Goal: Task Accomplishment & Management: Use online tool/utility

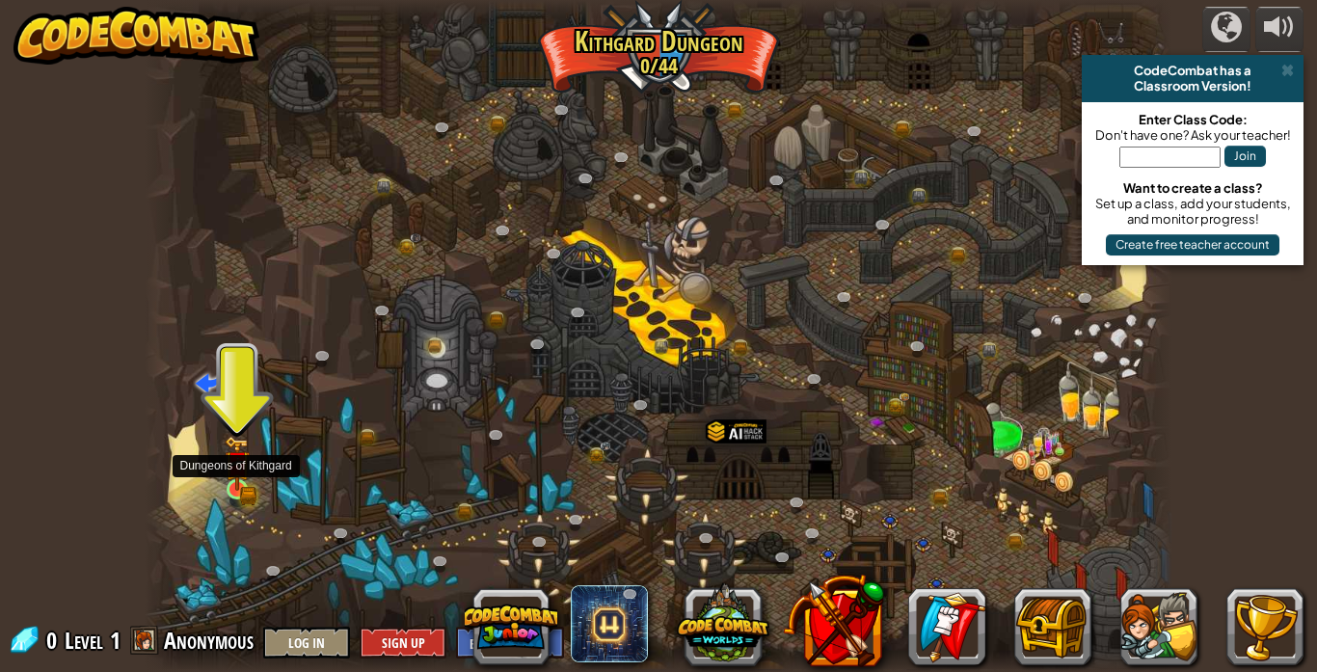
click at [243, 472] on img at bounding box center [237, 464] width 14 height 14
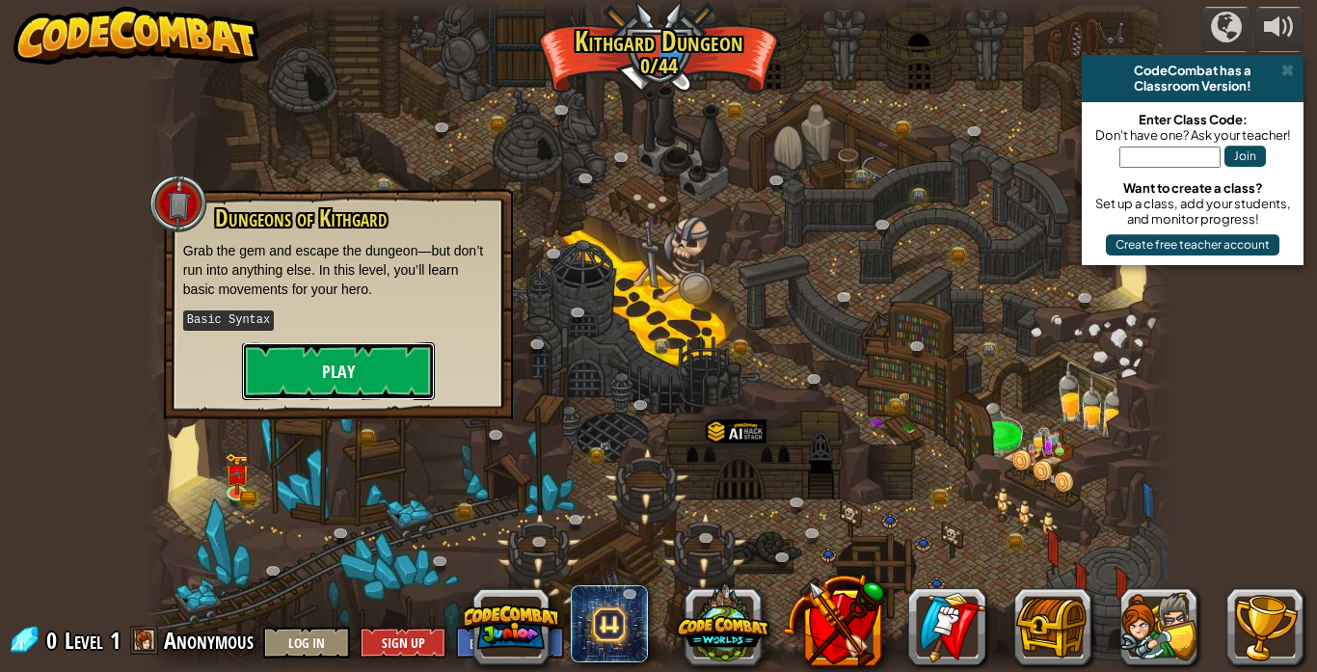
click at [368, 368] on button "Play" at bounding box center [338, 371] width 193 height 58
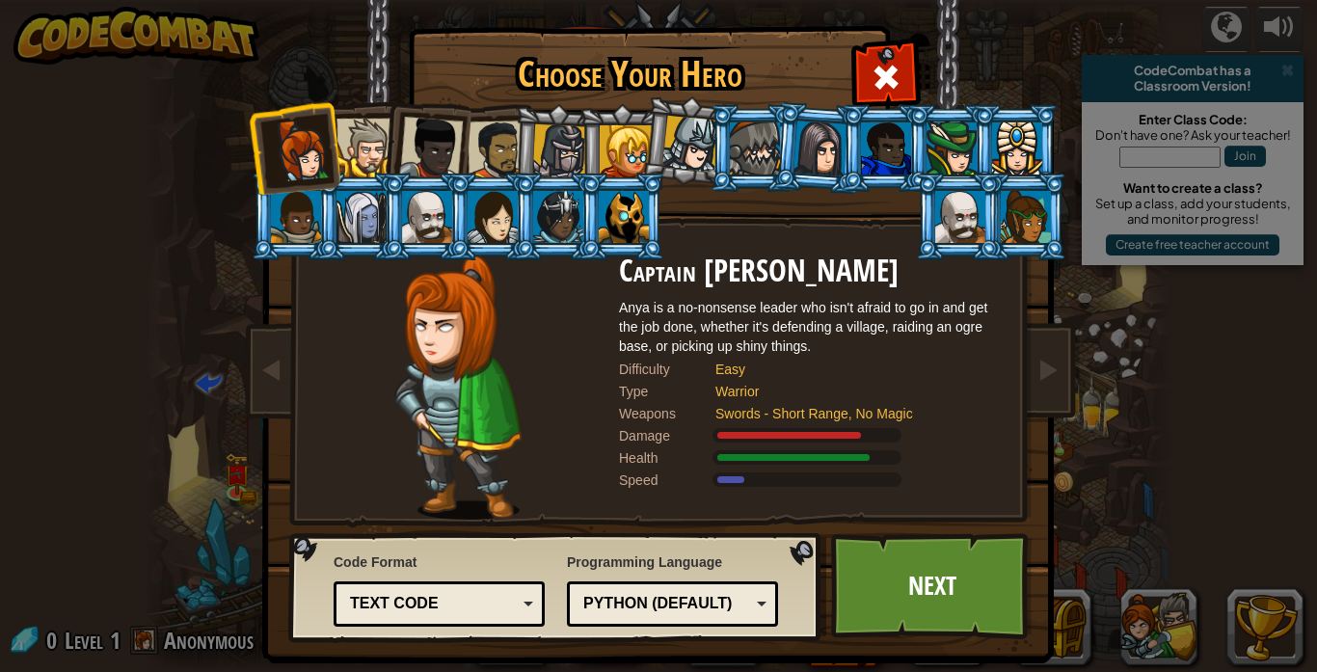
click at [477, 149] on div at bounding box center [498, 151] width 60 height 60
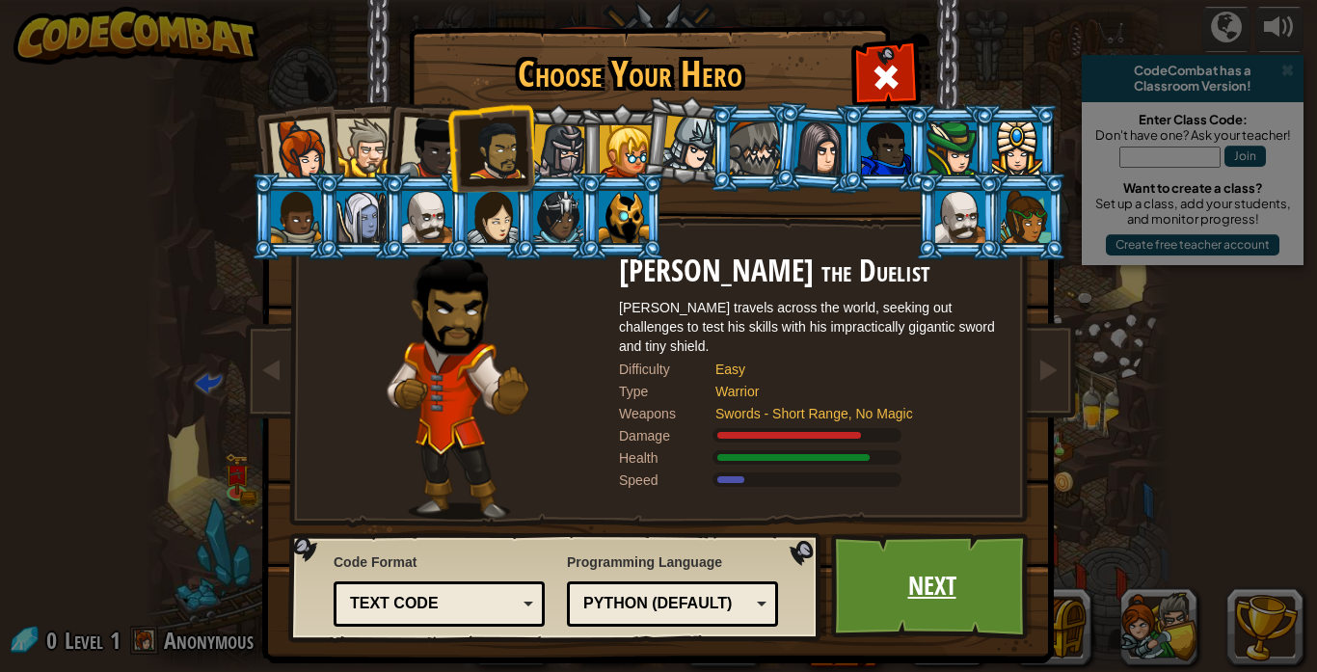
click at [939, 591] on link "Next" at bounding box center [932, 586] width 202 height 106
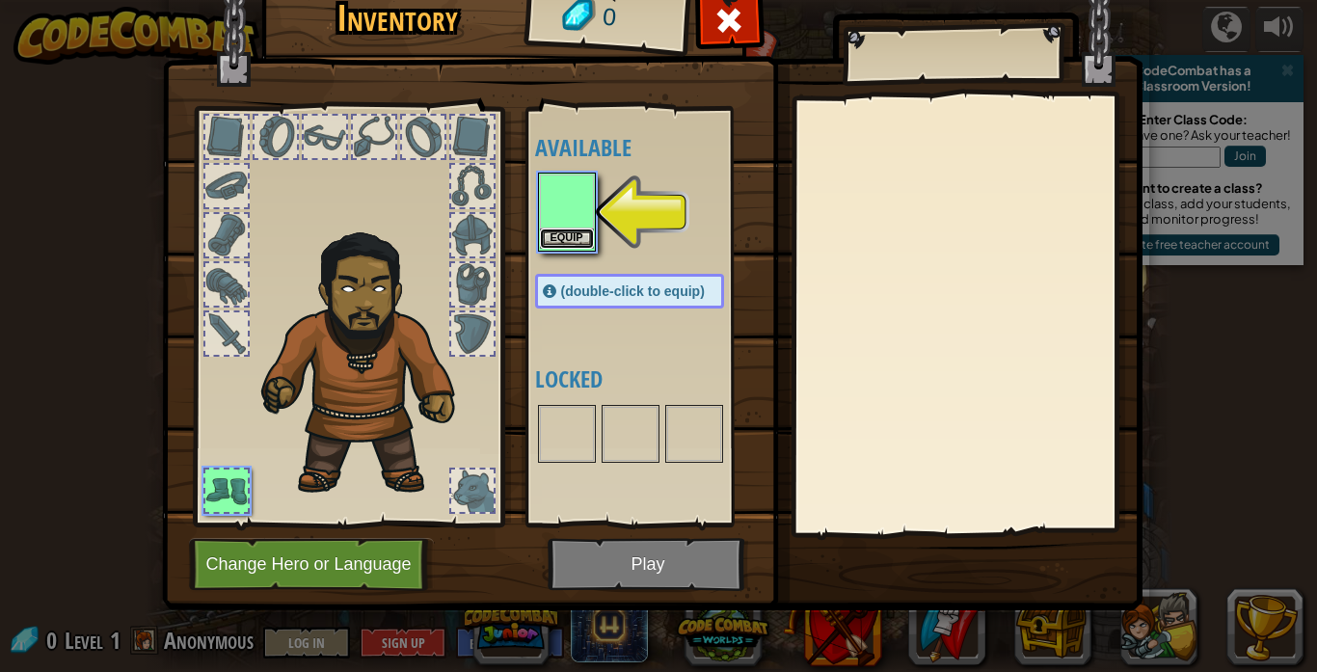
click at [552, 236] on button "Equip" at bounding box center [567, 239] width 54 height 20
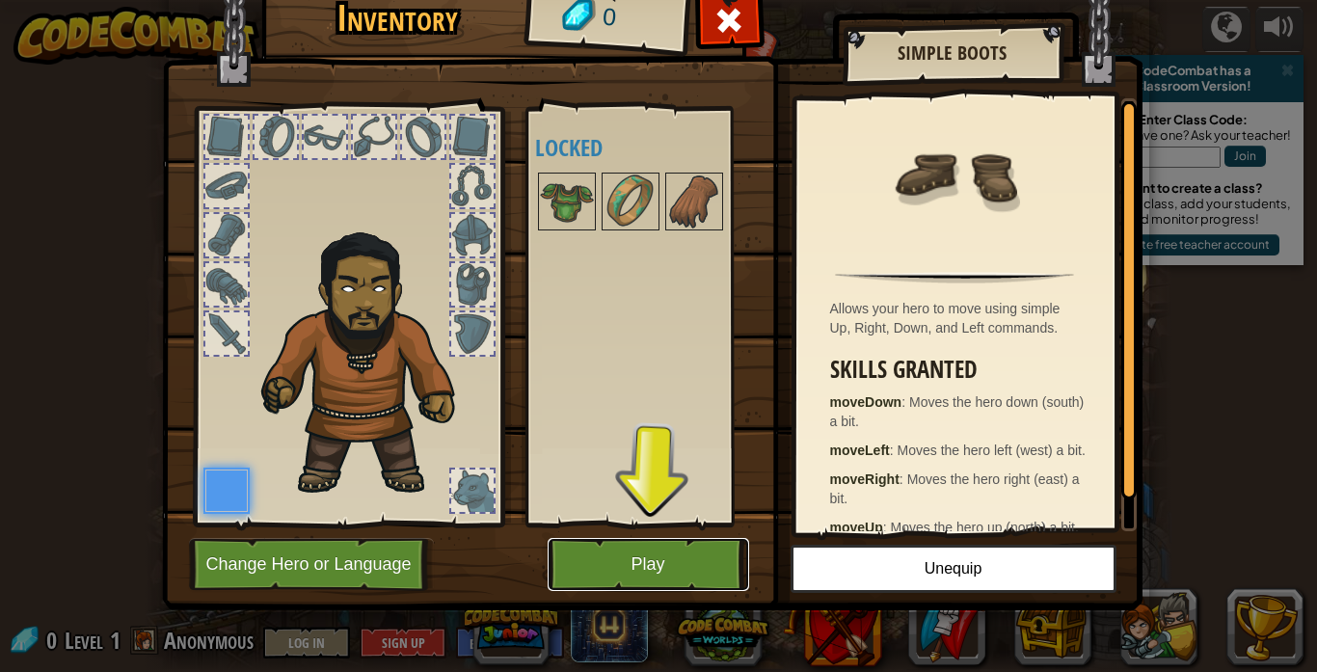
click at [636, 563] on button "Play" at bounding box center [649, 564] width 202 height 53
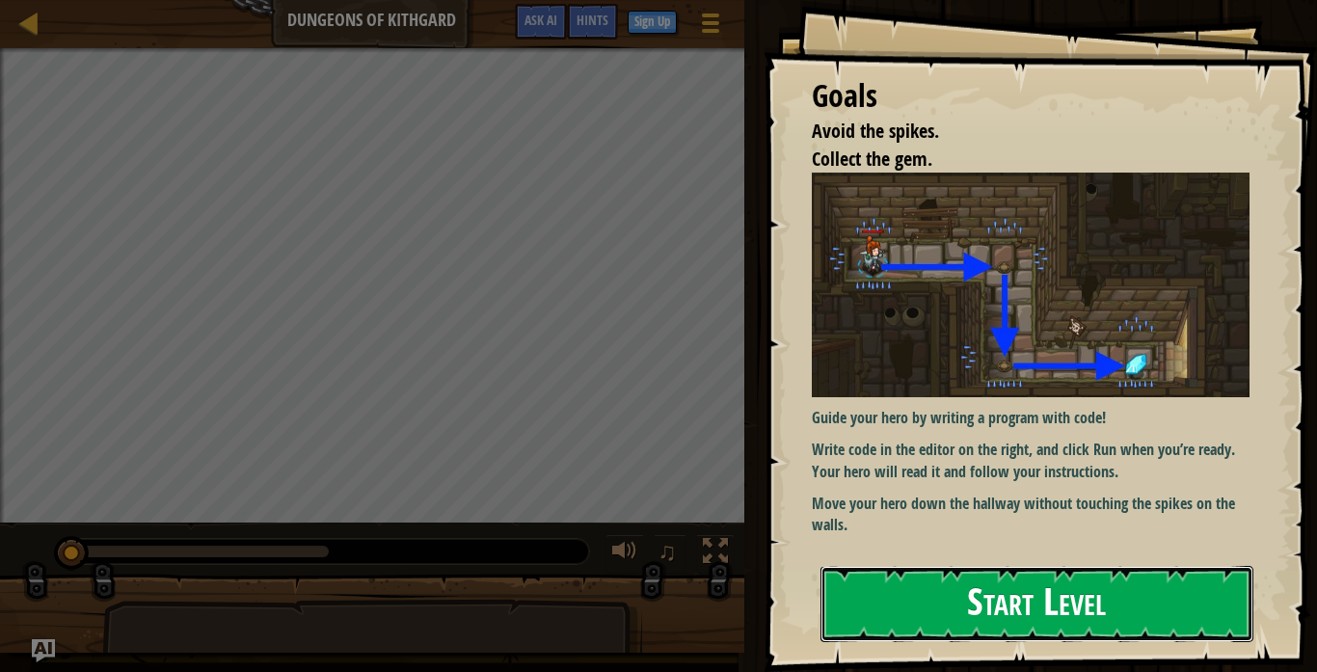
click at [929, 579] on button "Start Level" at bounding box center [1037, 604] width 433 height 76
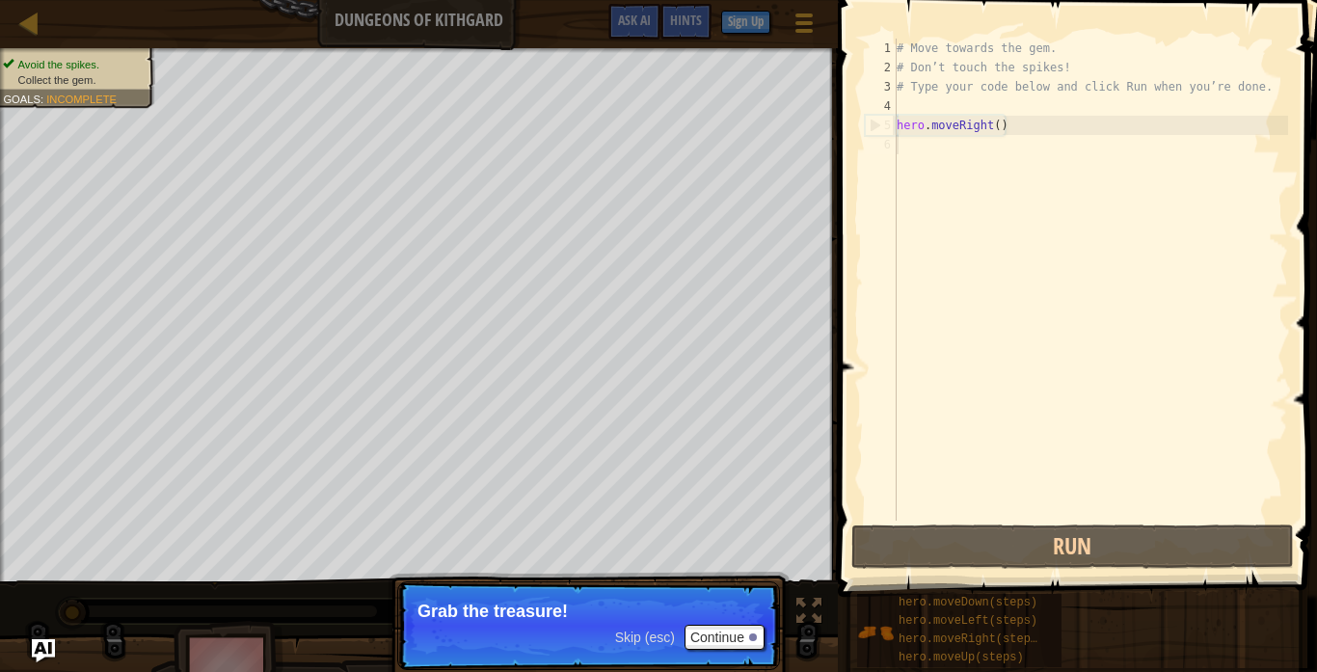
click at [640, 591] on p "Skip (esc) Continue Grab the treasure!" at bounding box center [588, 626] width 383 height 89
click at [596, 616] on p "Grab the treasure!" at bounding box center [589, 611] width 342 height 19
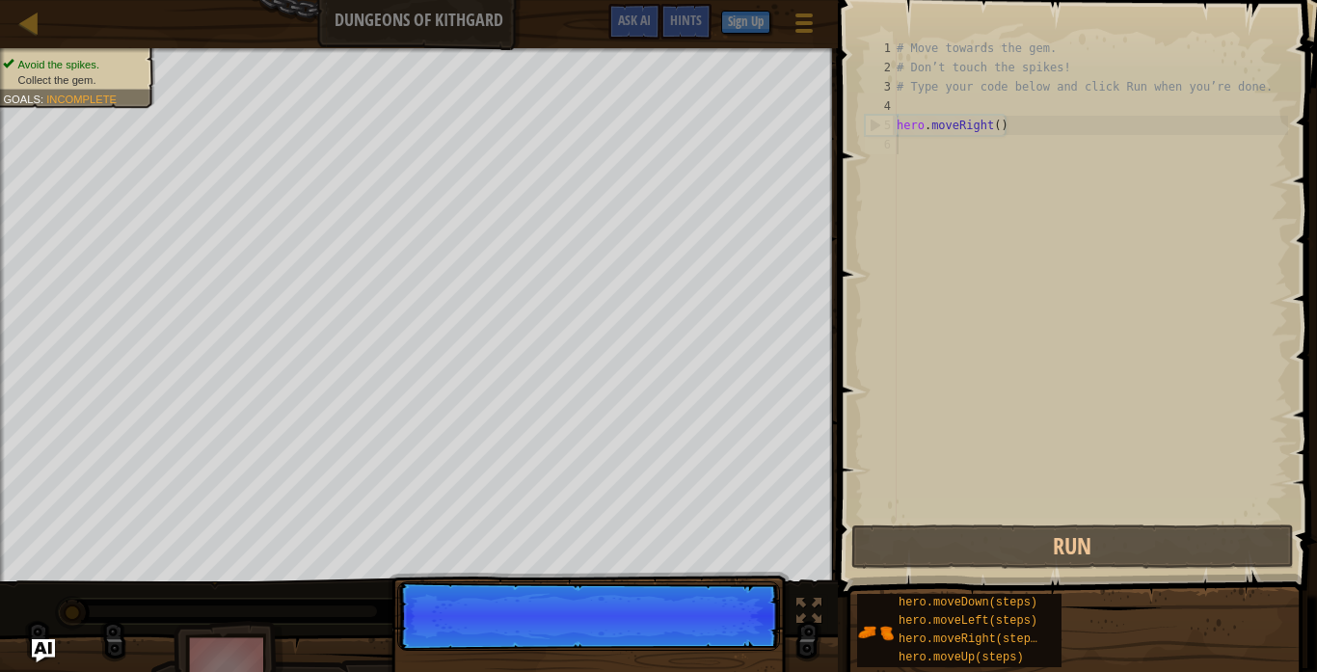
scroll to position [9, 0]
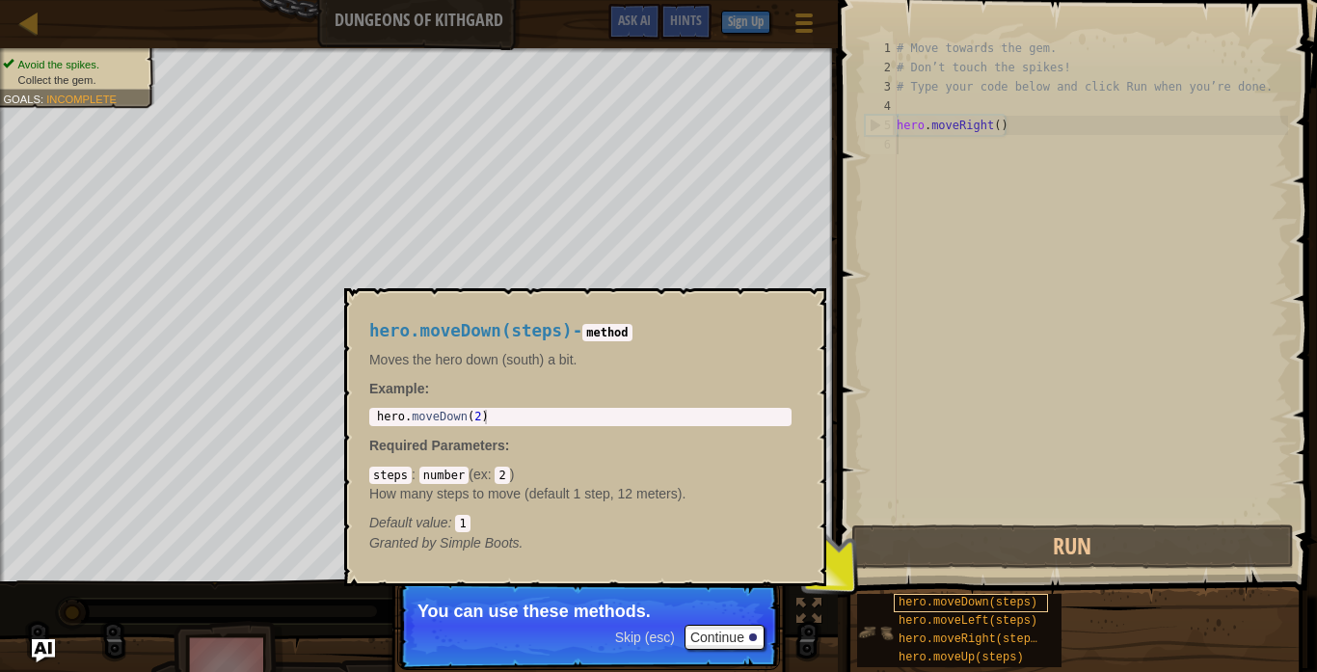
click at [908, 608] on span "hero.moveDown(steps)" at bounding box center [968, 603] width 139 height 14
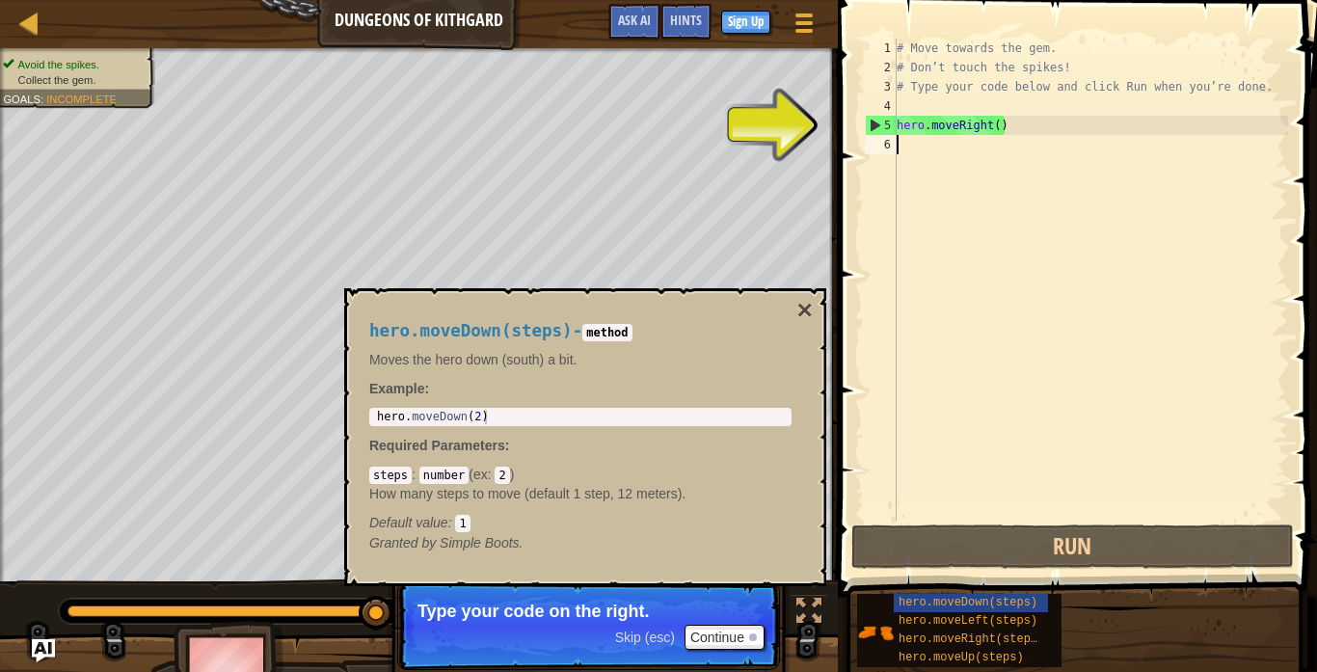
click at [870, 122] on div "5" at bounding box center [881, 125] width 31 height 19
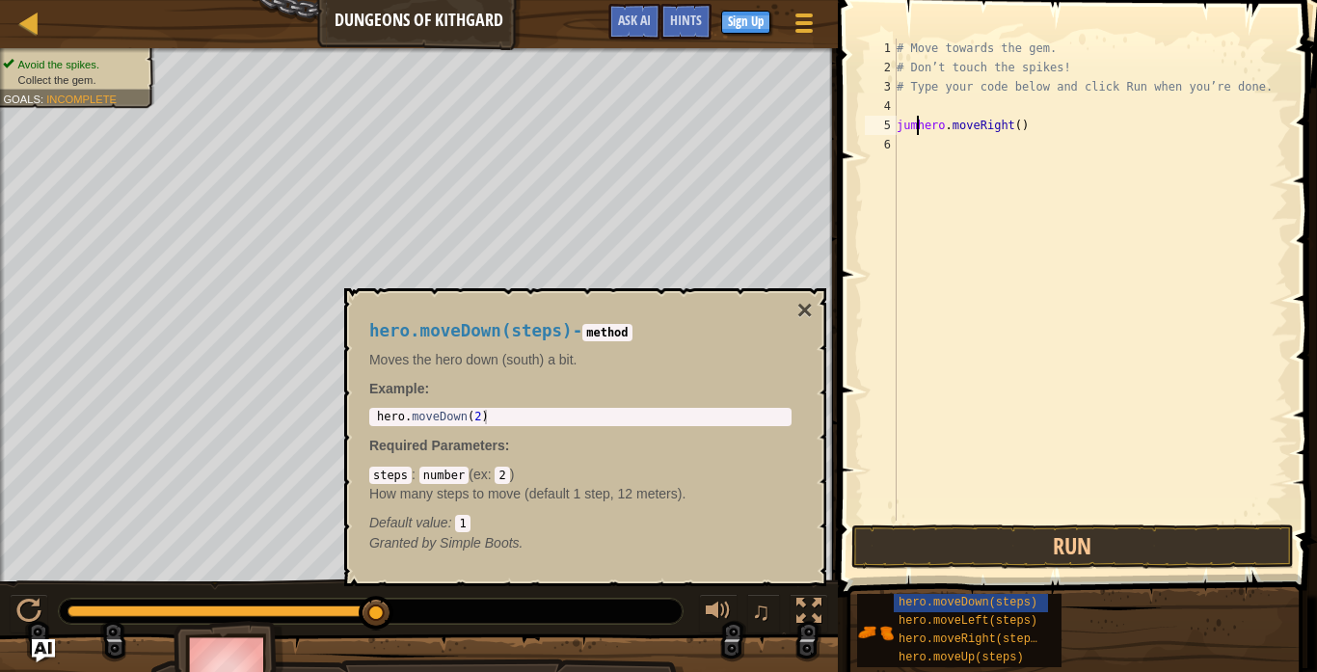
scroll to position [9, 4]
type textarea "jumphero.moveRight()"
click at [794, 296] on div "hero.moveDown(steps) - method Moves the hero down (south) a bit. Example : 1 he…" at bounding box center [585, 437] width 482 height 298
click at [804, 304] on button "×" at bounding box center [805, 310] width 15 height 27
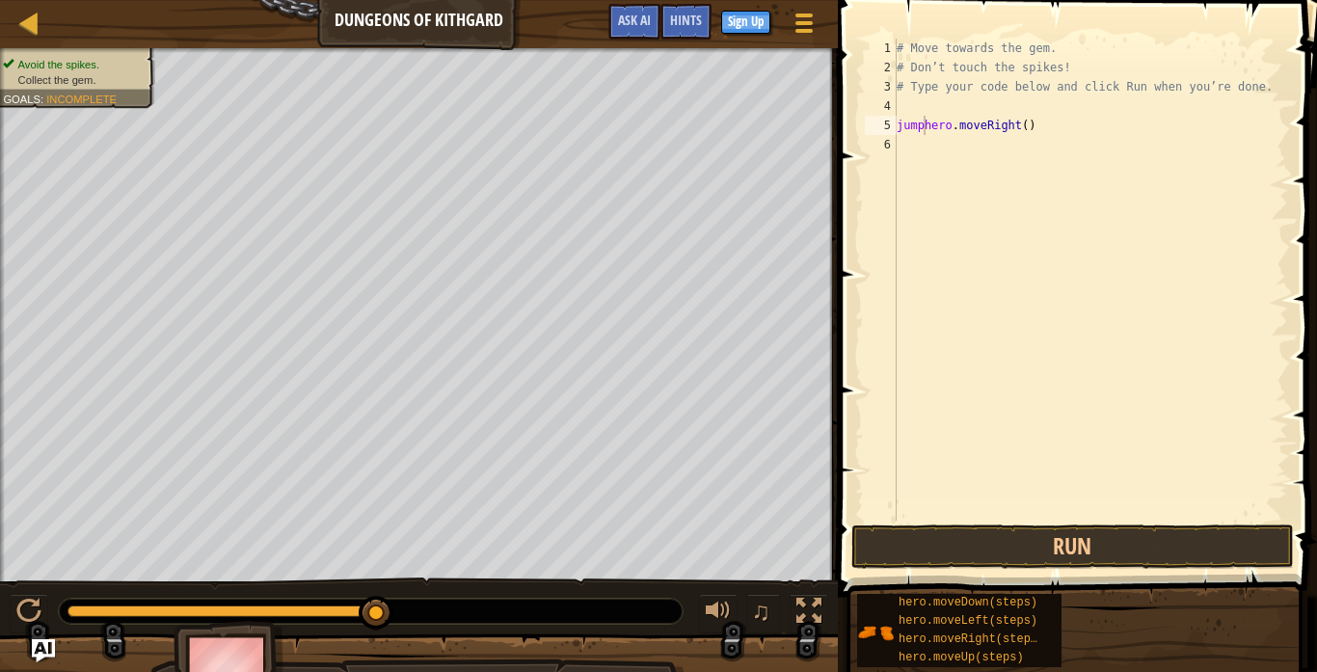
click at [837, 329] on span at bounding box center [1079, 271] width 495 height 654
